Goal: Check status: Check status

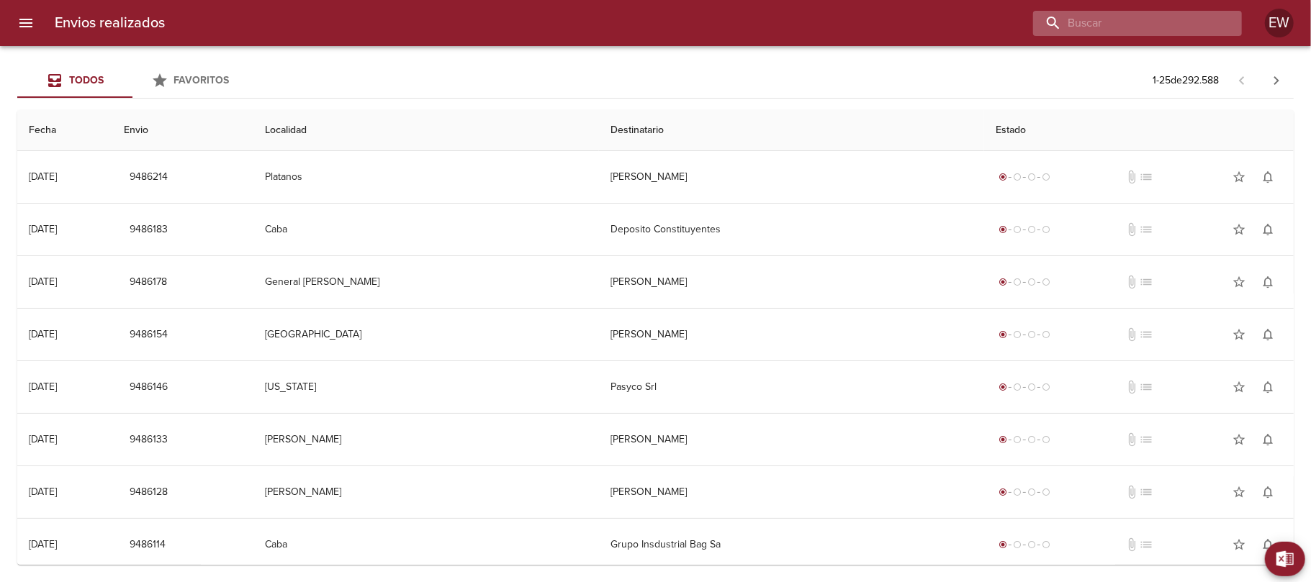
click at [1161, 23] on input "buscar" at bounding box center [1125, 23] width 184 height 25
paste input "[PERSON_NAME]"
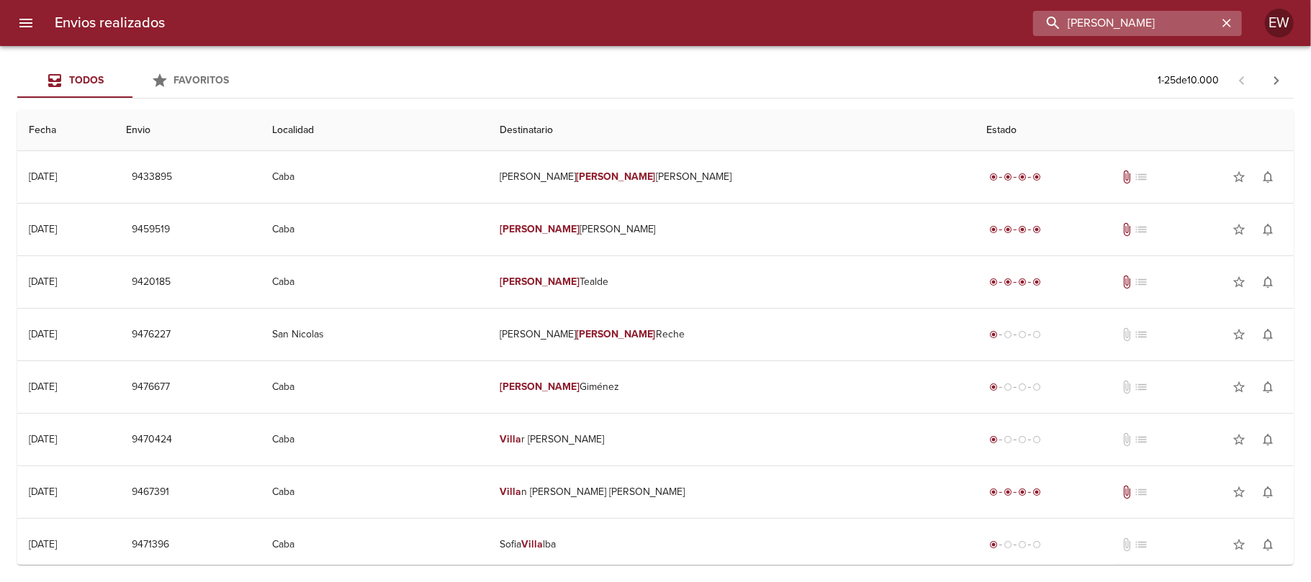
type input "[PERSON_NAME]"
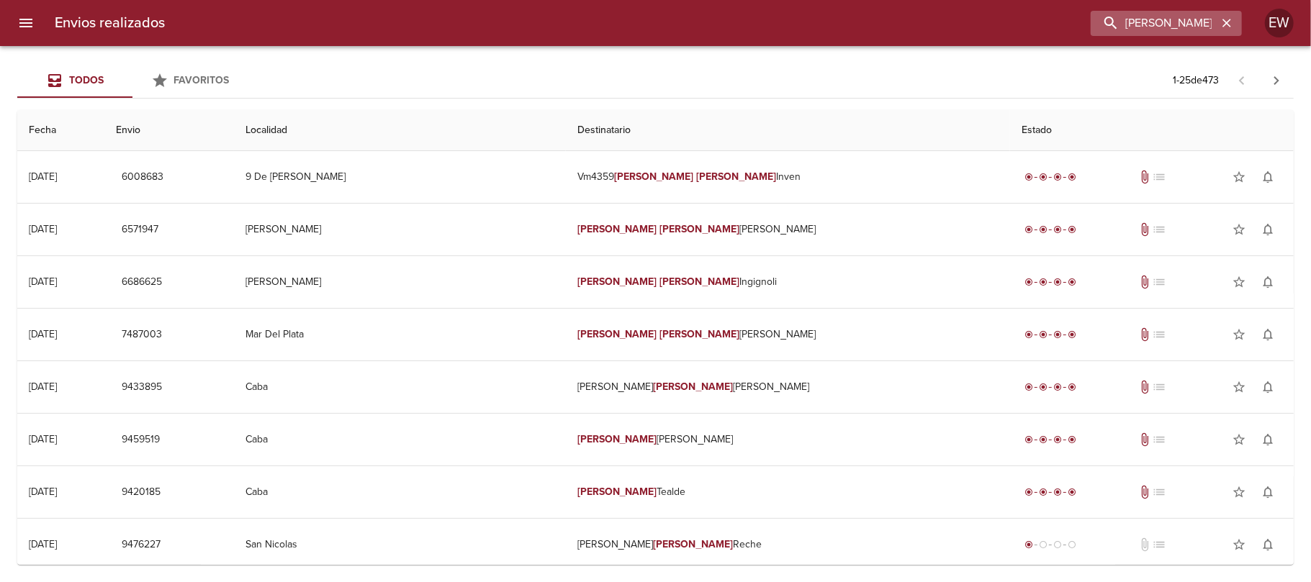
click at [1220, 24] on icon "button" at bounding box center [1227, 23] width 14 height 14
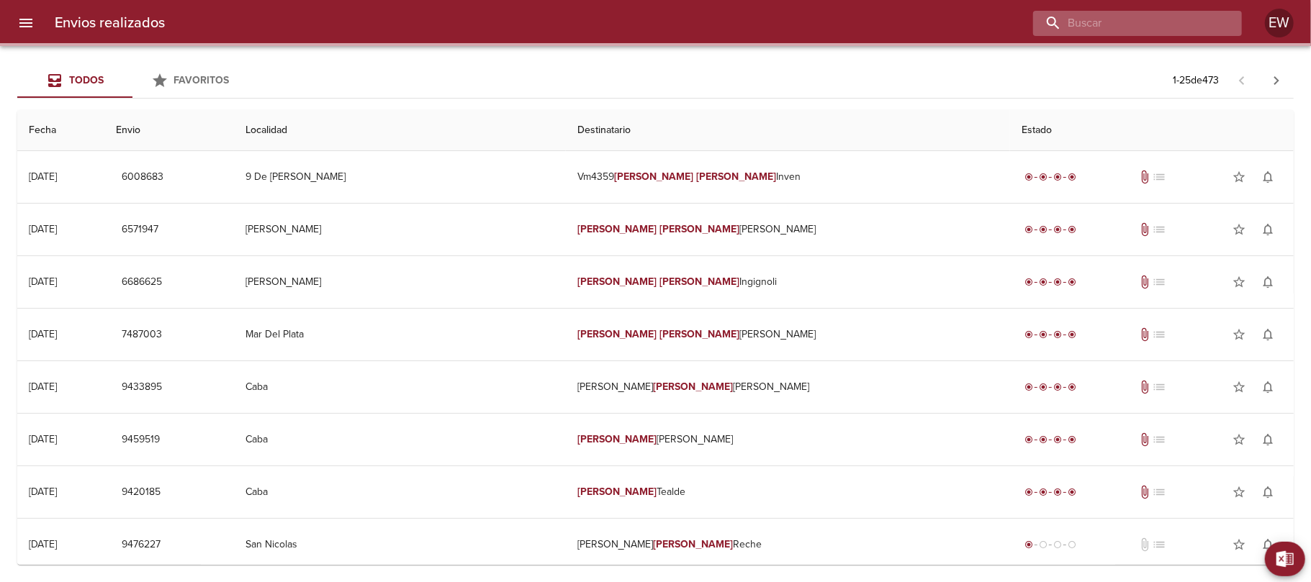
click at [1193, 24] on input "buscar" at bounding box center [1125, 23] width 184 height 25
paste input "[PERSON_NAME] [PERSON_NAME]"
type input "[PERSON_NAME] [PERSON_NAME]"
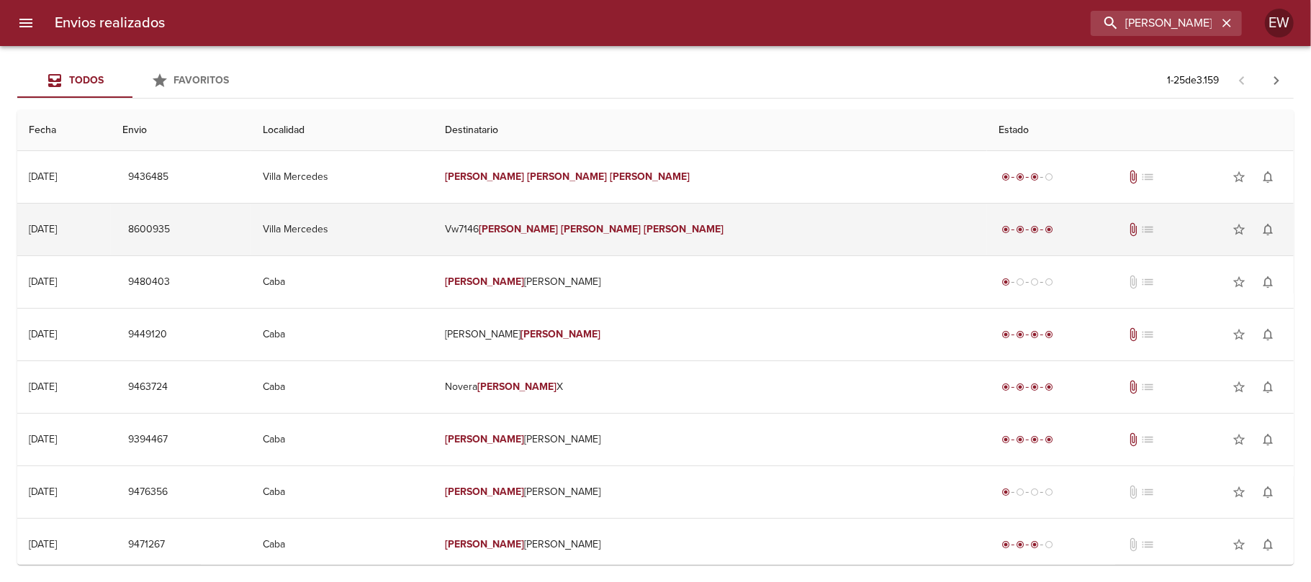
click at [687, 235] on em "[PERSON_NAME]" at bounding box center [684, 229] width 80 height 12
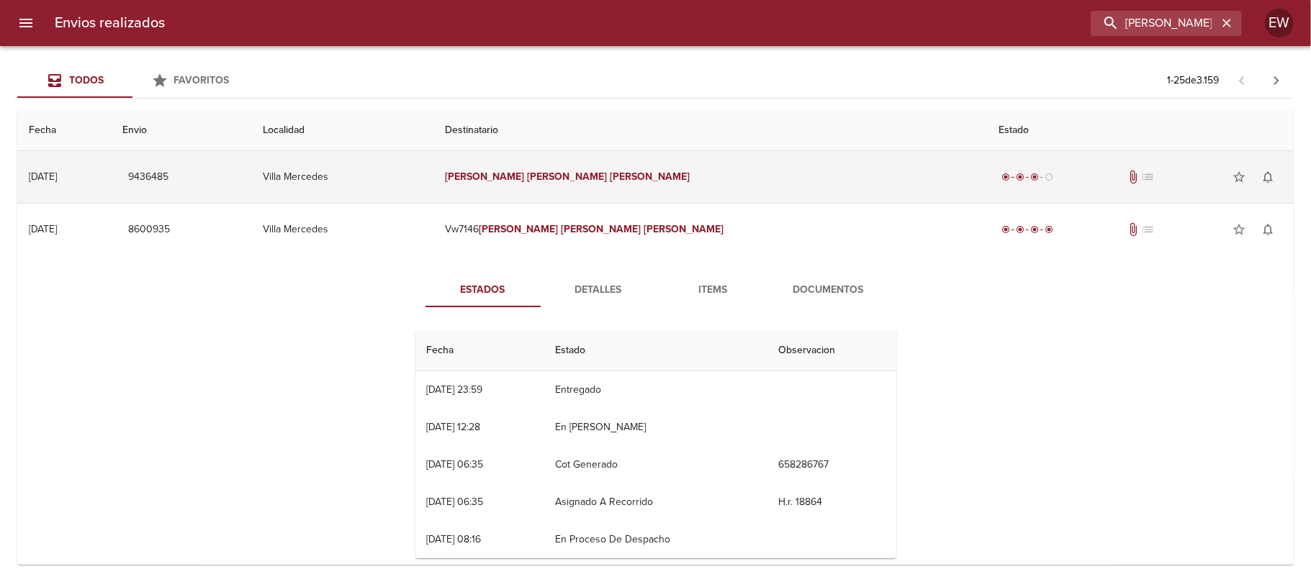
click at [626, 185] on td "[PERSON_NAME] [PERSON_NAME]" at bounding box center [710, 177] width 554 height 52
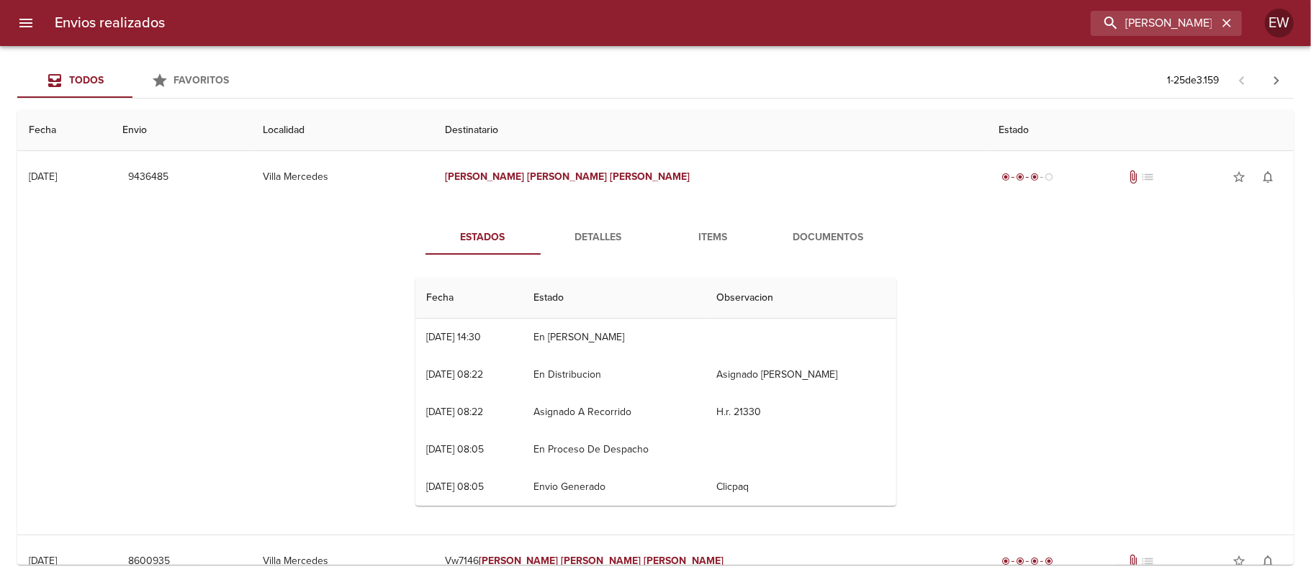
click at [585, 235] on span "Detalles" at bounding box center [598, 238] width 98 height 18
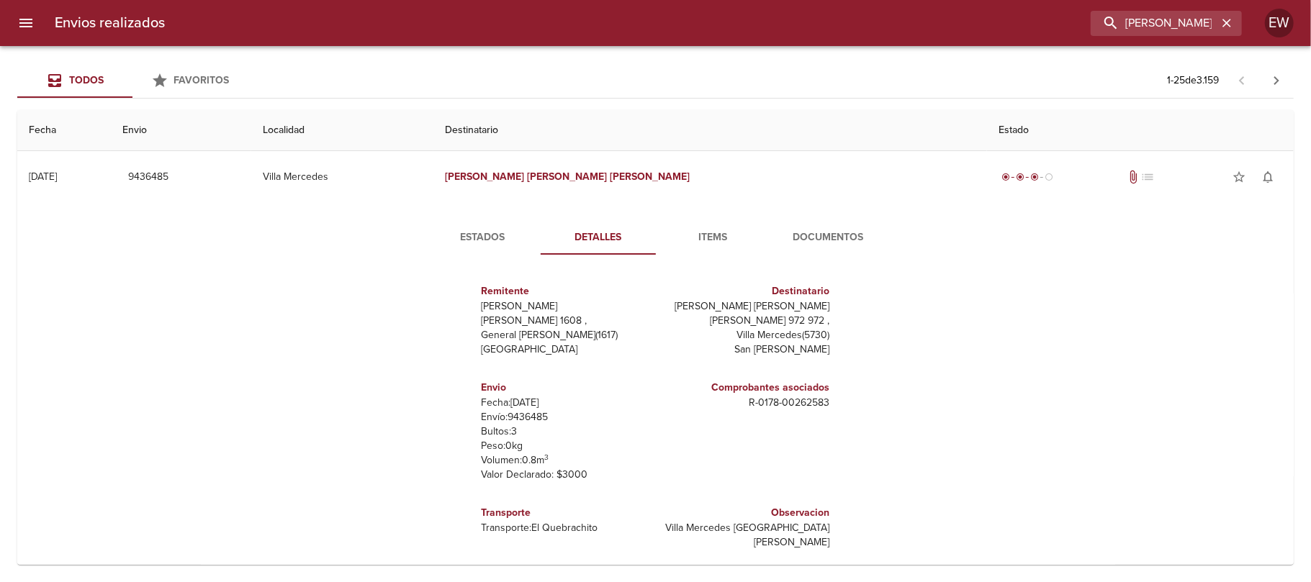
click at [485, 235] on span "Estados" at bounding box center [483, 238] width 98 height 18
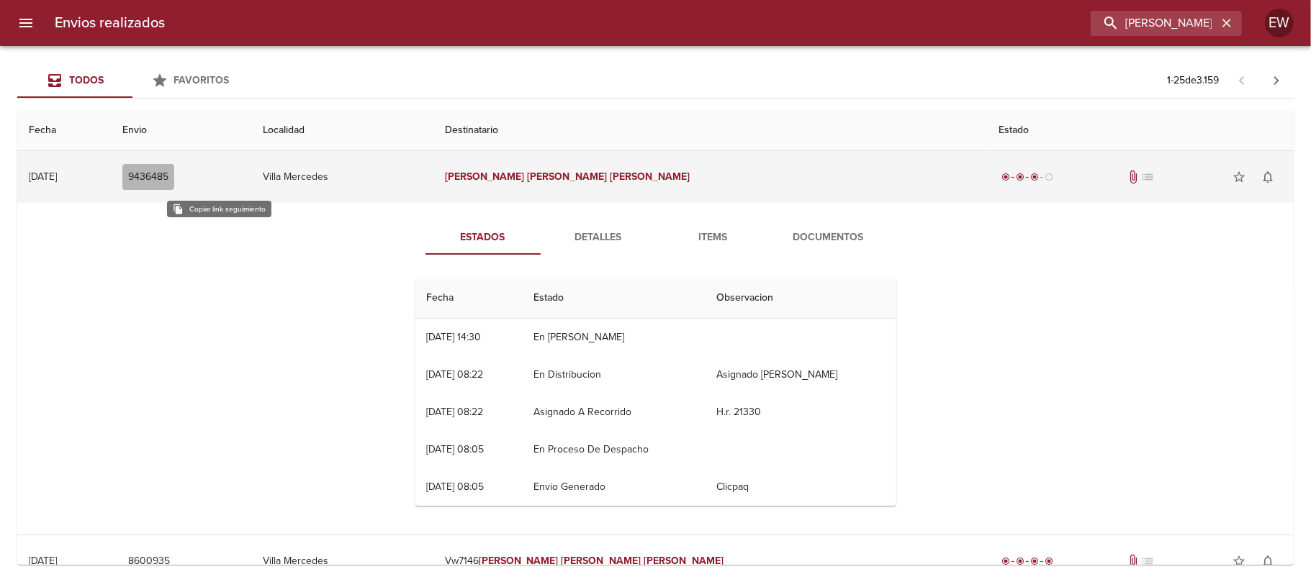
click at [168, 170] on span "9436485" at bounding box center [148, 177] width 40 height 18
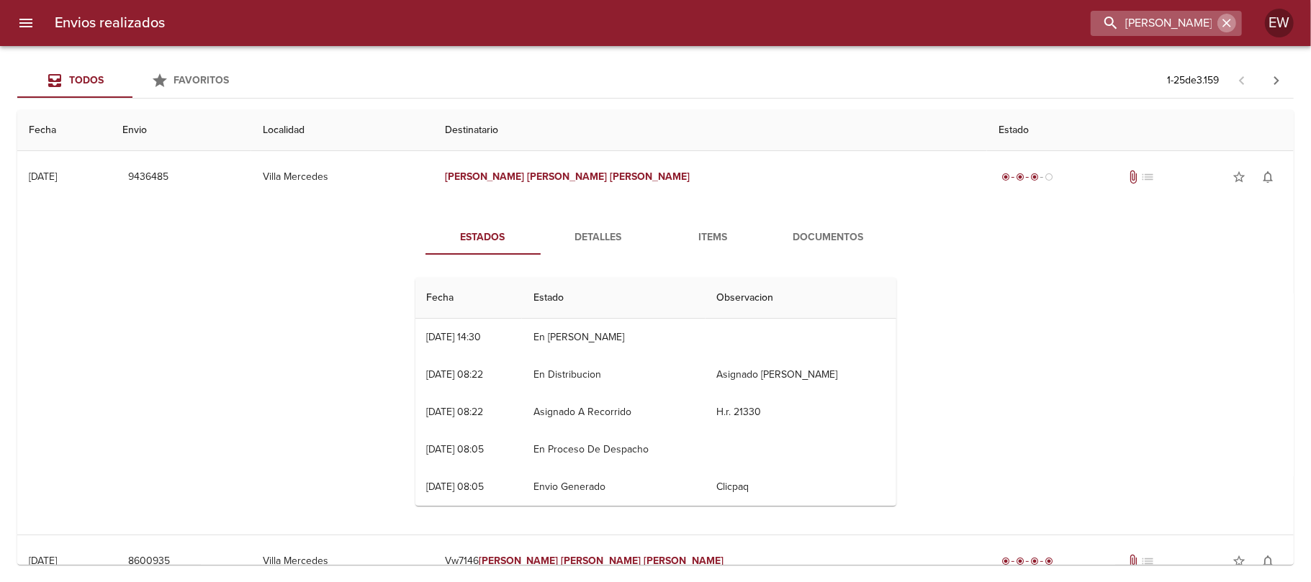
drag, startPoint x: 1231, startPoint y: 21, endPoint x: 1210, endPoint y: 22, distance: 21.6
click at [1230, 22] on icon "button" at bounding box center [1227, 23] width 14 height 14
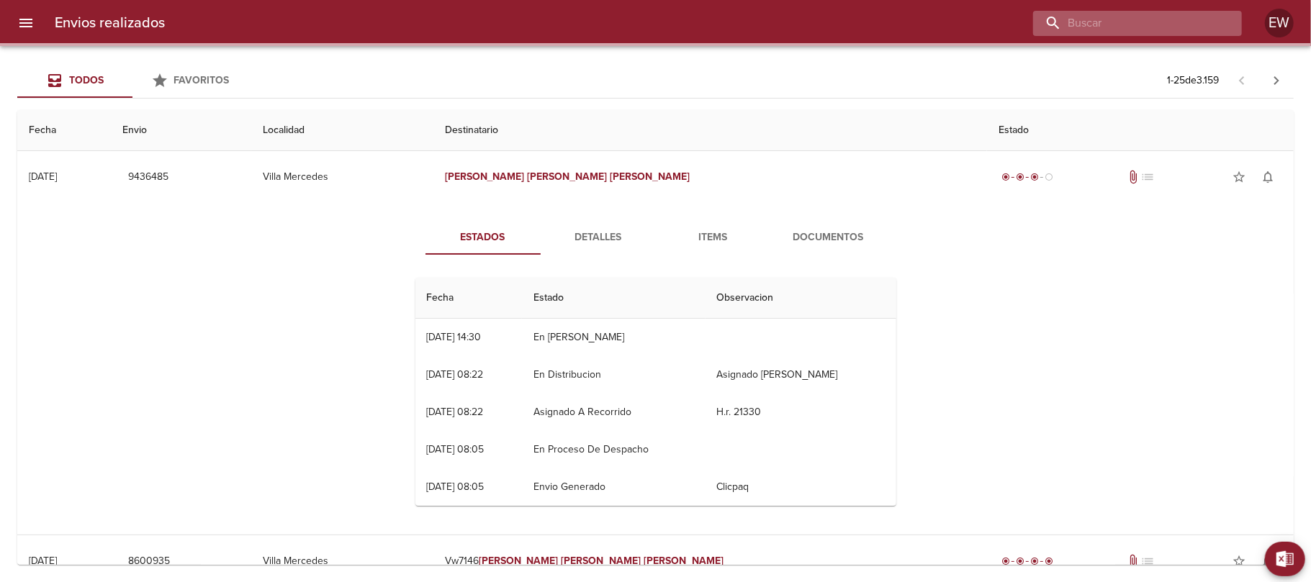
click at [1208, 23] on input "buscar" at bounding box center [1125, 23] width 184 height 25
paste input "9436485"
type input "9436485"
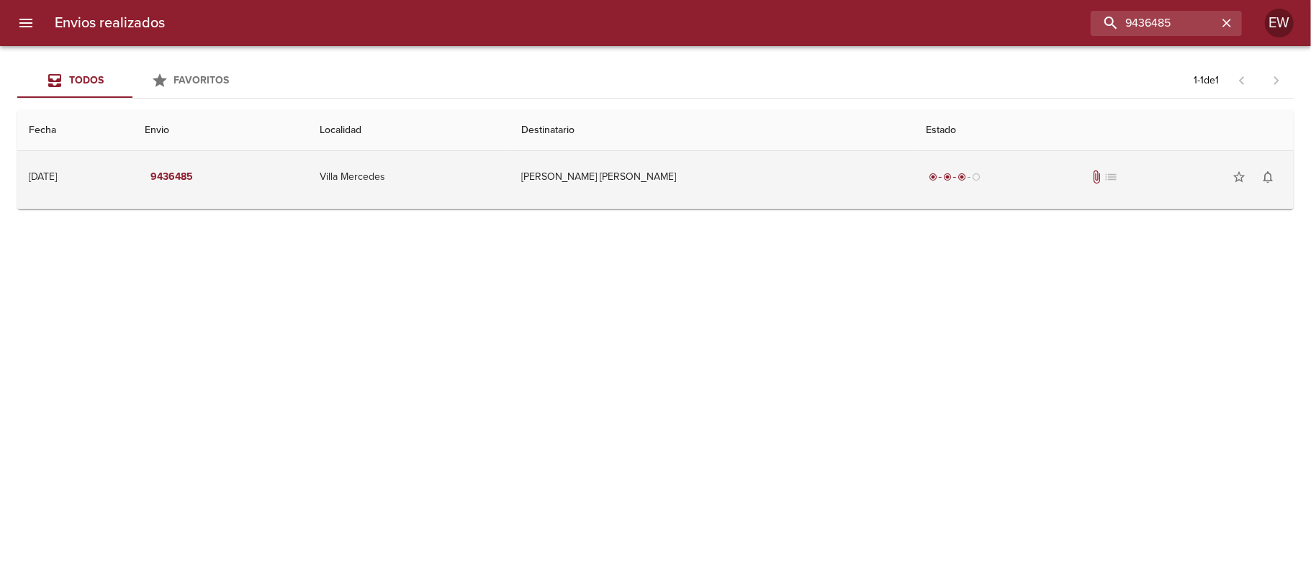
click at [744, 183] on td "[PERSON_NAME] [PERSON_NAME]" at bounding box center [712, 177] width 405 height 52
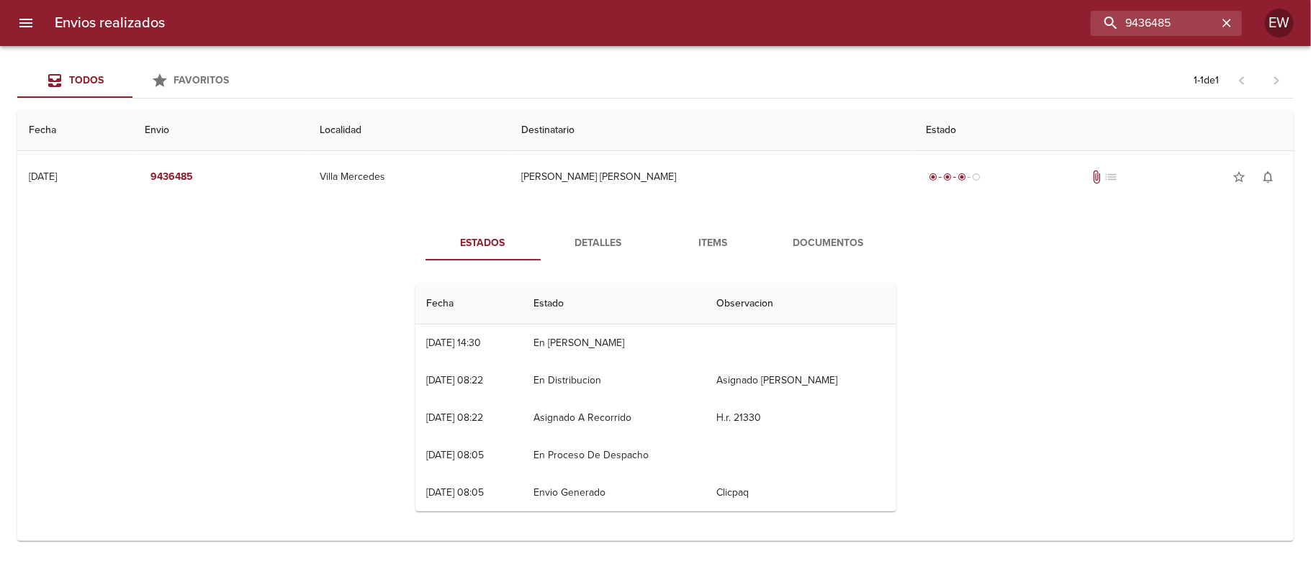
click at [597, 245] on span "Detalles" at bounding box center [598, 244] width 98 height 18
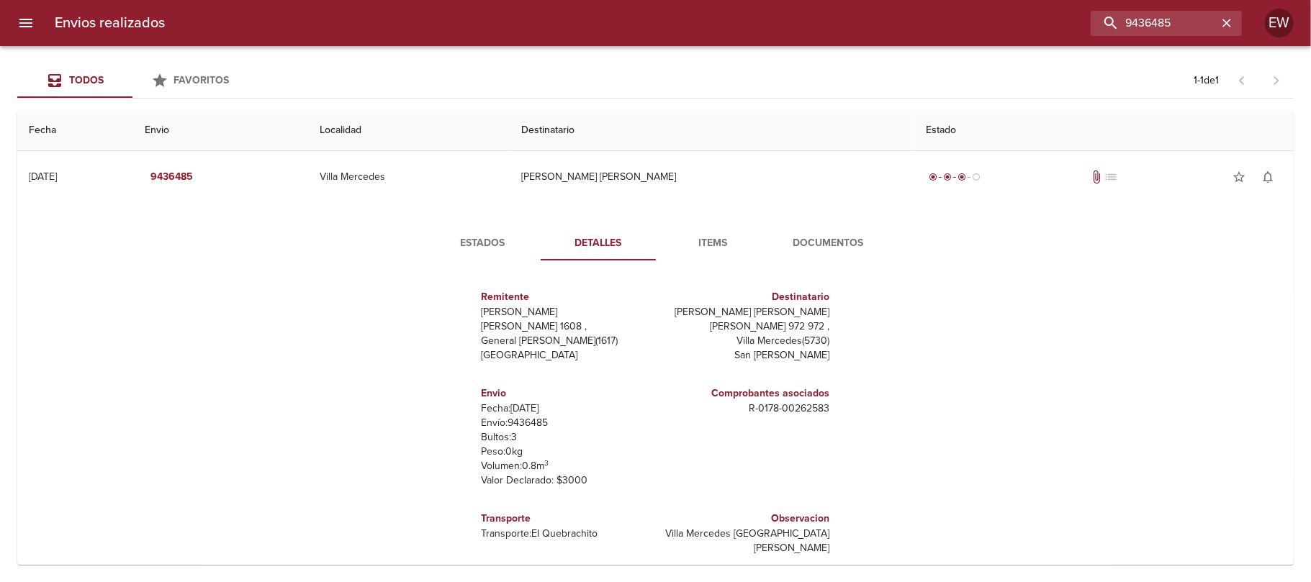
scroll to position [12, 0]
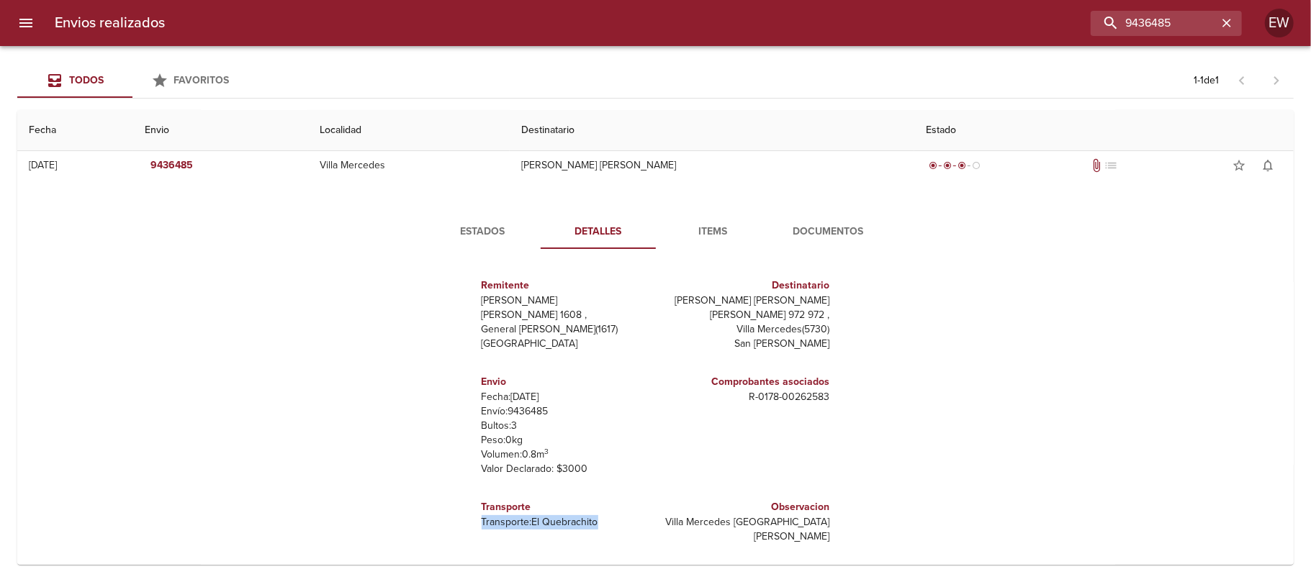
drag, startPoint x: 475, startPoint y: 520, endPoint x: 591, endPoint y: 526, distance: 116.1
click at [591, 526] on p "Transporte: El Quebrachito" at bounding box center [566, 522] width 168 height 14
copy p "Transporte: El Quebrachito"
click at [474, 229] on span "Estados" at bounding box center [483, 232] width 98 height 18
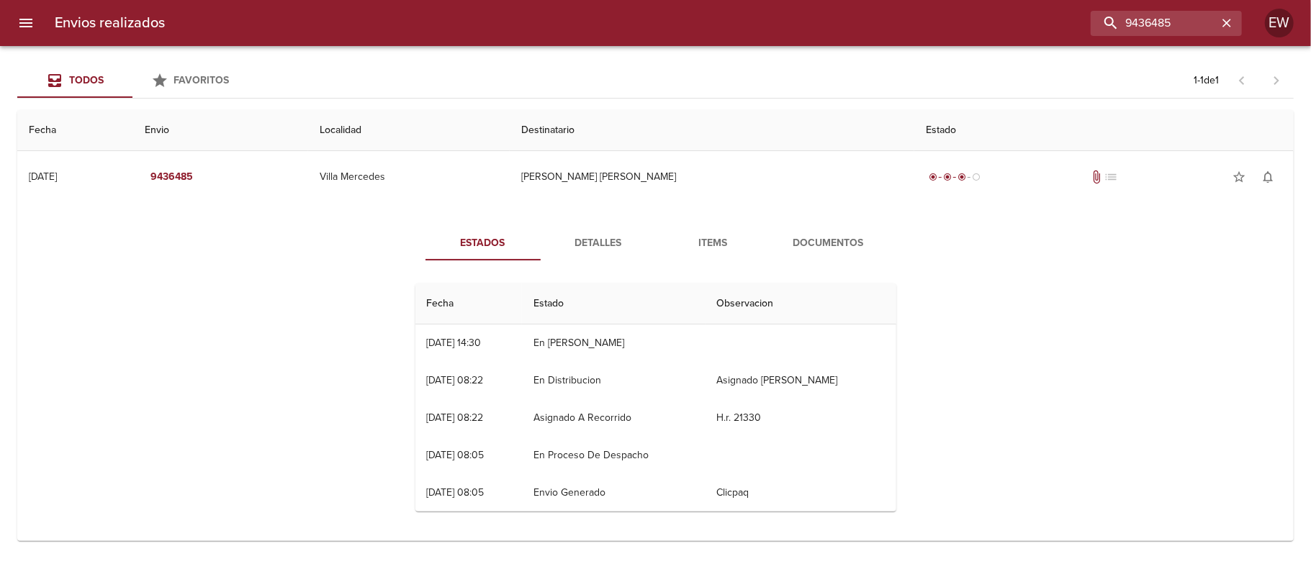
click at [599, 246] on span "Detalles" at bounding box center [598, 244] width 98 height 18
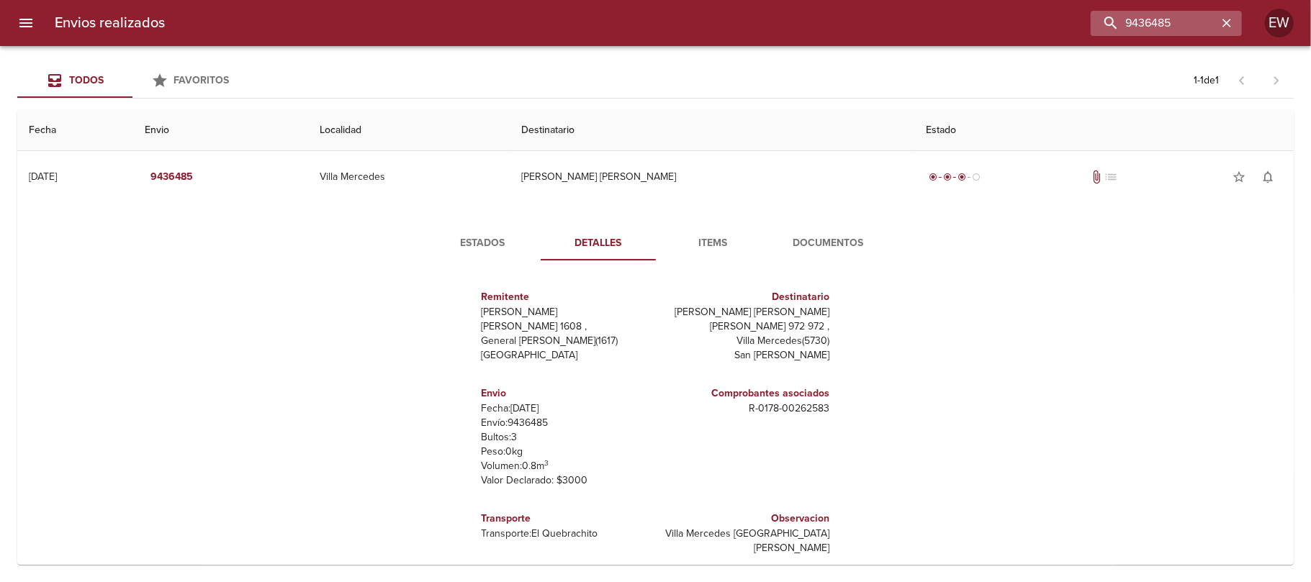
click at [1234, 24] on button "button" at bounding box center [1226, 23] width 19 height 19
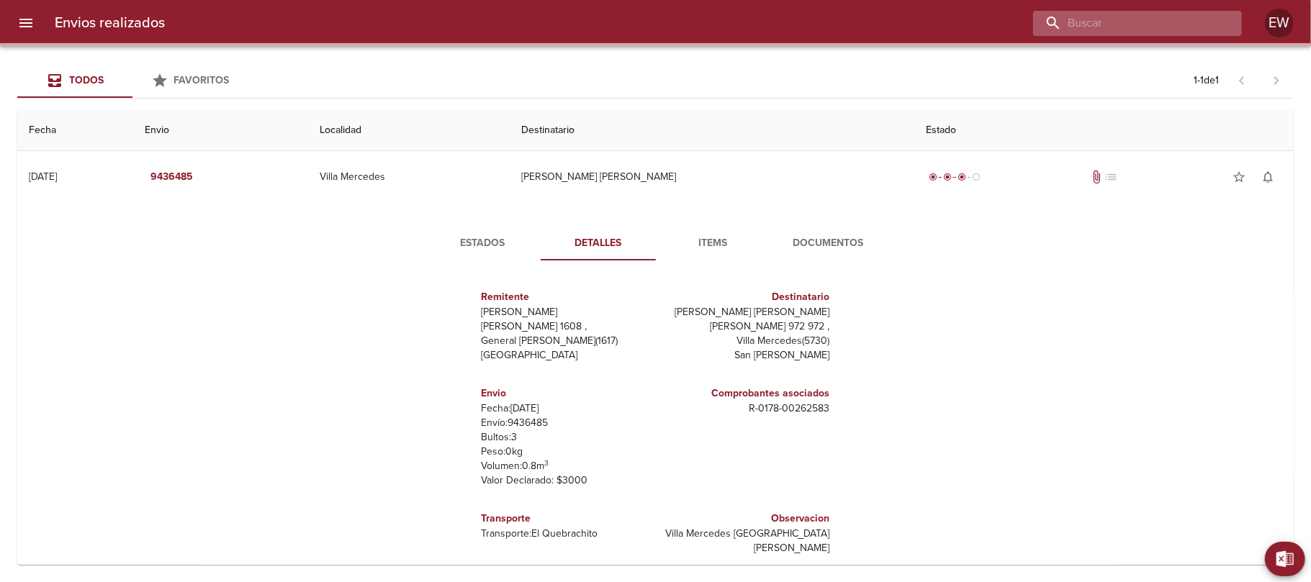
click at [1211, 24] on input "buscar" at bounding box center [1125, 23] width 184 height 25
paste input "9436485"
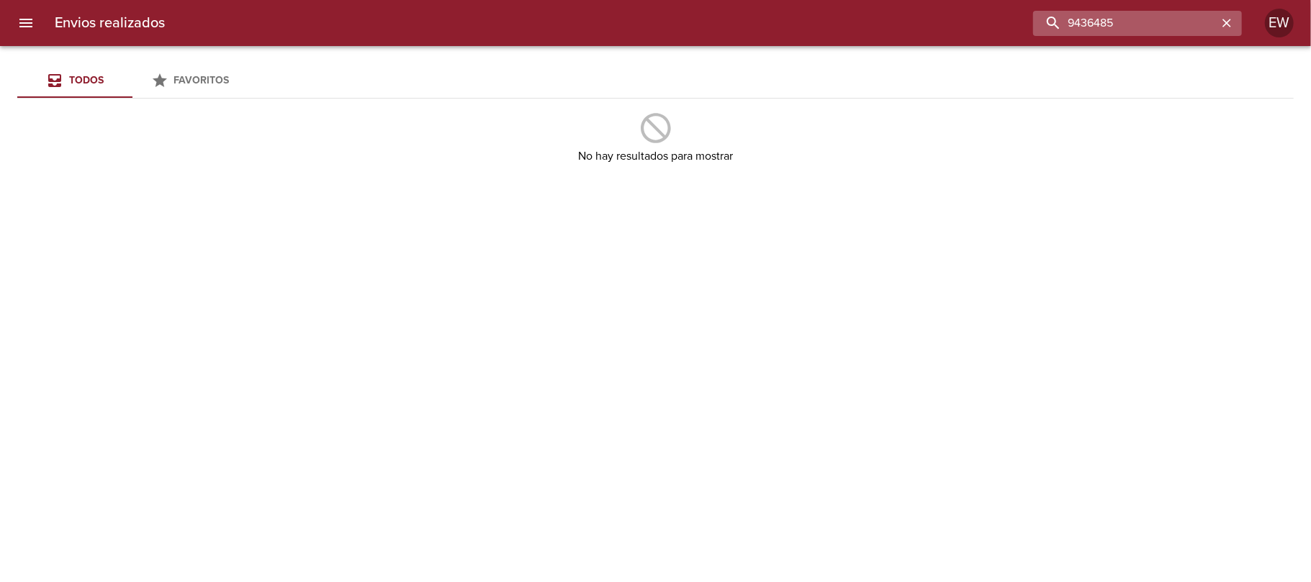
type input "9436485"
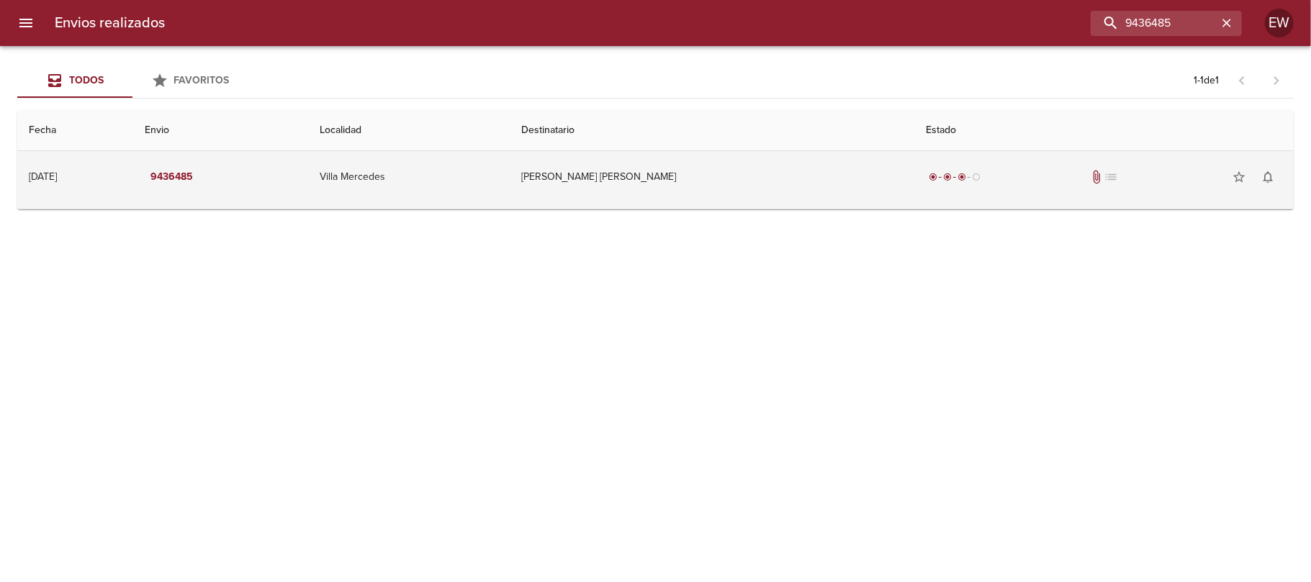
click at [806, 173] on td "[PERSON_NAME] [PERSON_NAME]" at bounding box center [712, 177] width 405 height 52
